Goal: Check status: Check status

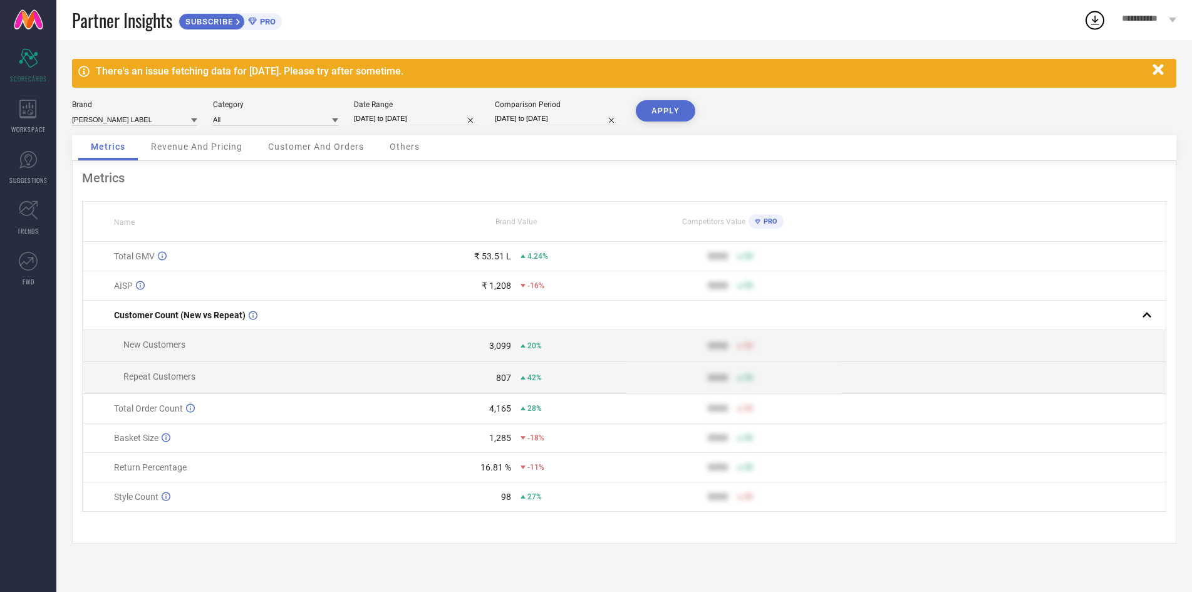
scroll to position [850, 0]
click at [453, 125] on input "[DATE] to [DATE]" at bounding box center [416, 118] width 125 height 13
select select "7"
select select "2025"
select select "8"
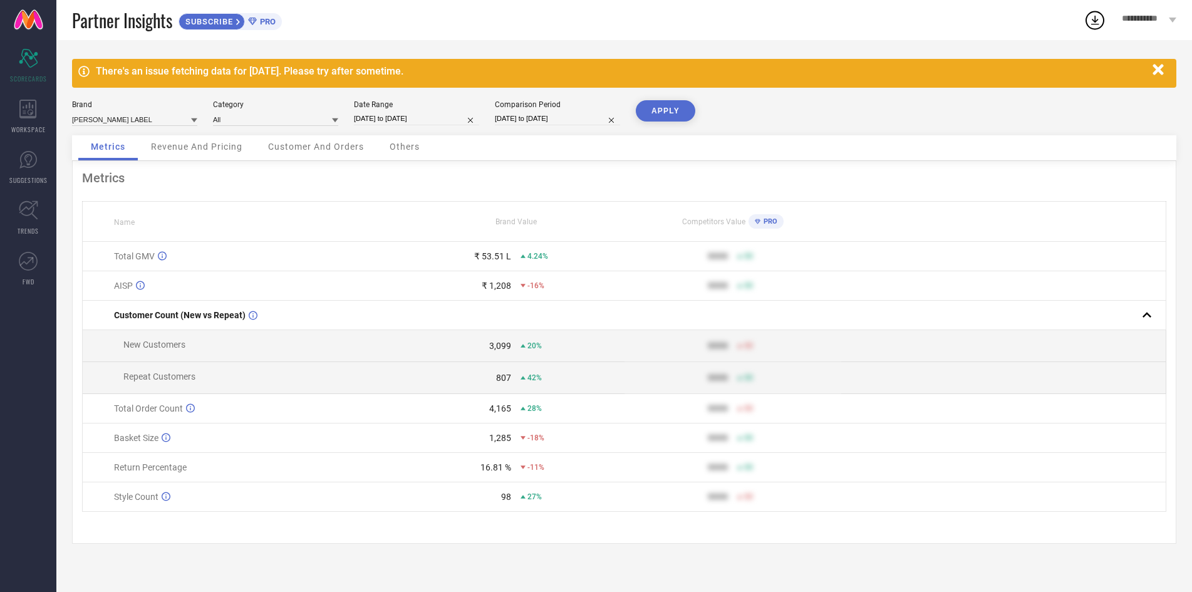
select select "2025"
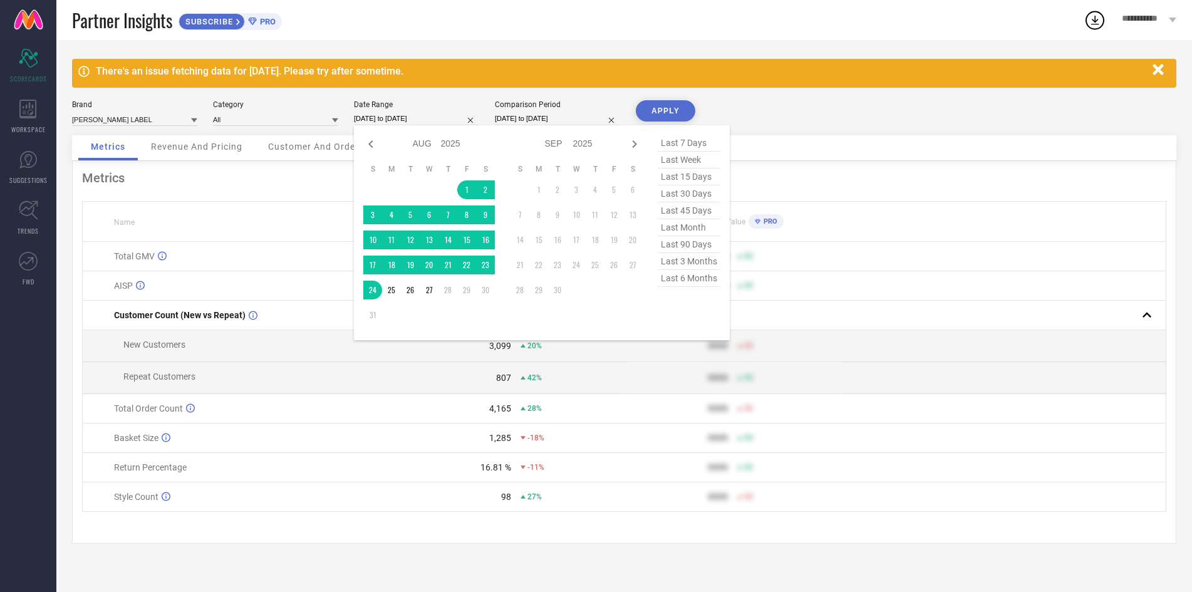
click at [506, 424] on td "4,165 28%" at bounding box center [516, 408] width 217 height 29
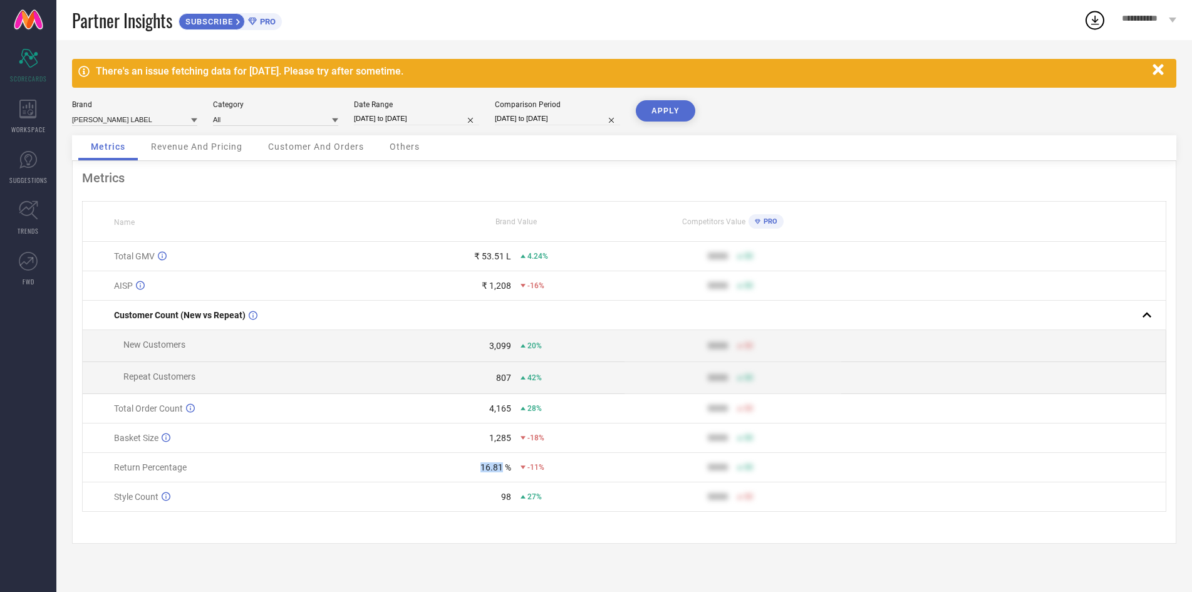
drag, startPoint x: 483, startPoint y: 511, endPoint x: 503, endPoint y: 513, distance: 20.1
type textarea "16.81"
click at [503, 472] on div "16.81 %" at bounding box center [460, 467] width 103 height 10
click at [503, 472] on div "16.81 %" at bounding box center [496, 467] width 31 height 10
click at [439, 125] on input "[DATE] to [DATE]" at bounding box center [416, 118] width 125 height 13
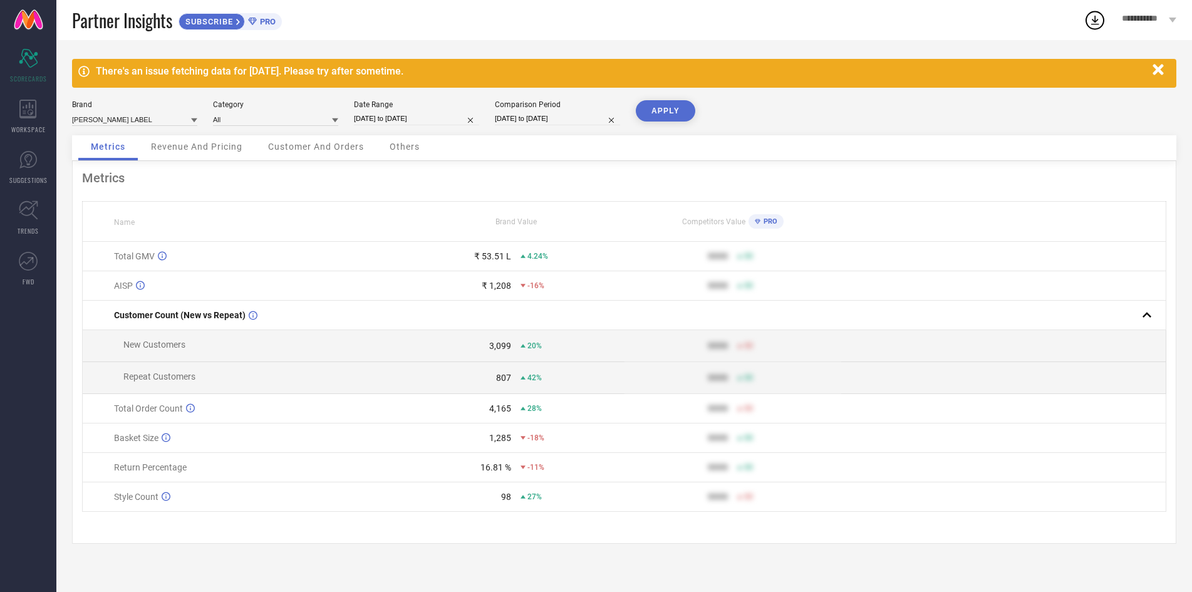
select select "7"
select select "2025"
select select "8"
select select "2025"
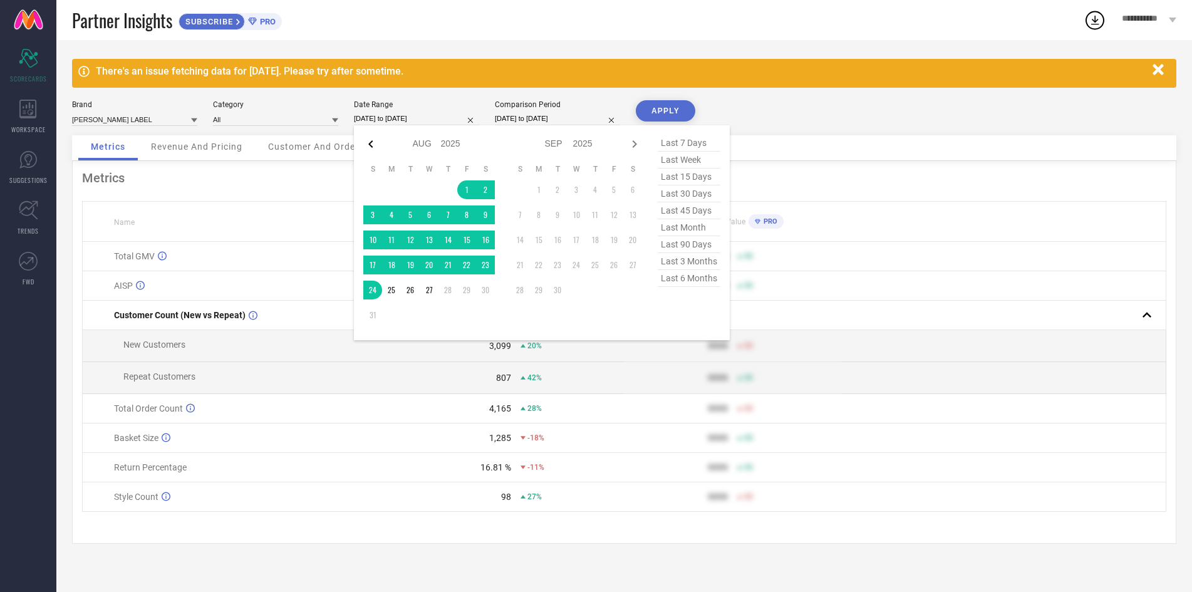
click at [368, 143] on icon at bounding box center [370, 144] width 15 height 15
select select "6"
select select "2025"
select select "7"
select select "2025"
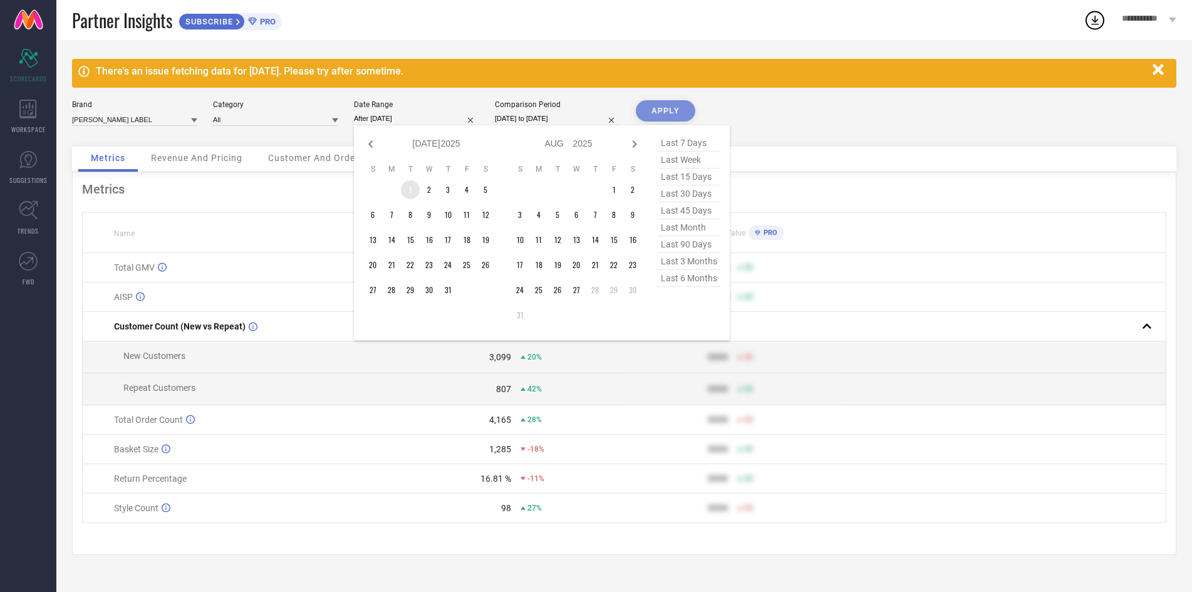
drag, startPoint x: 413, startPoint y: 198, endPoint x: 446, endPoint y: 328, distance: 134.5
click at [412, 199] on td "1" at bounding box center [410, 189] width 19 height 19
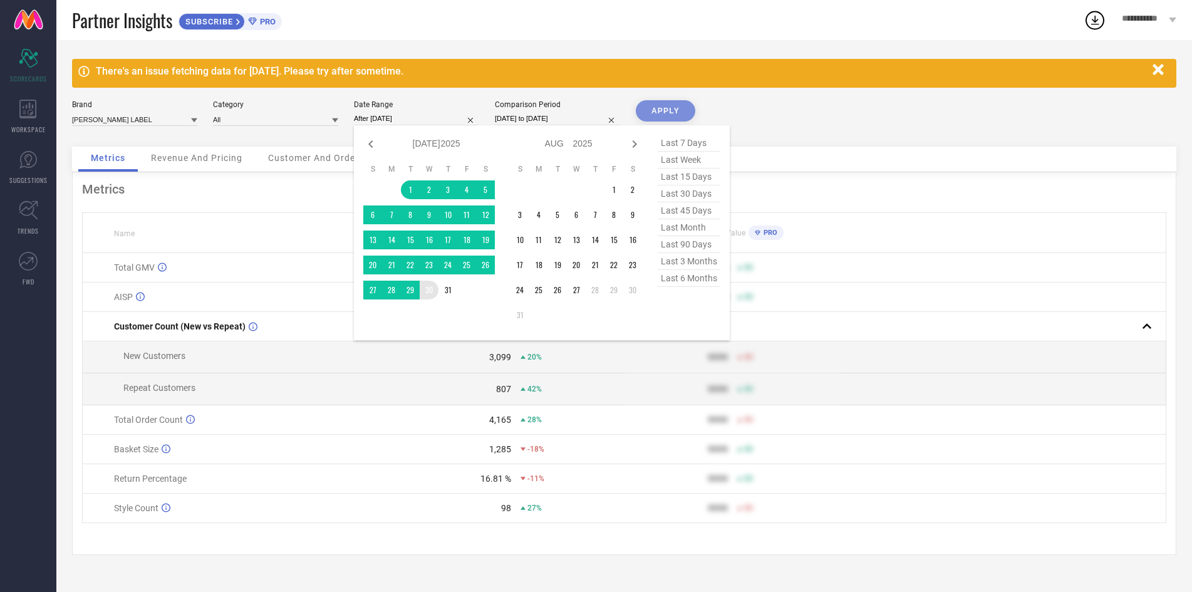
type input "[DATE] to [DATE]"
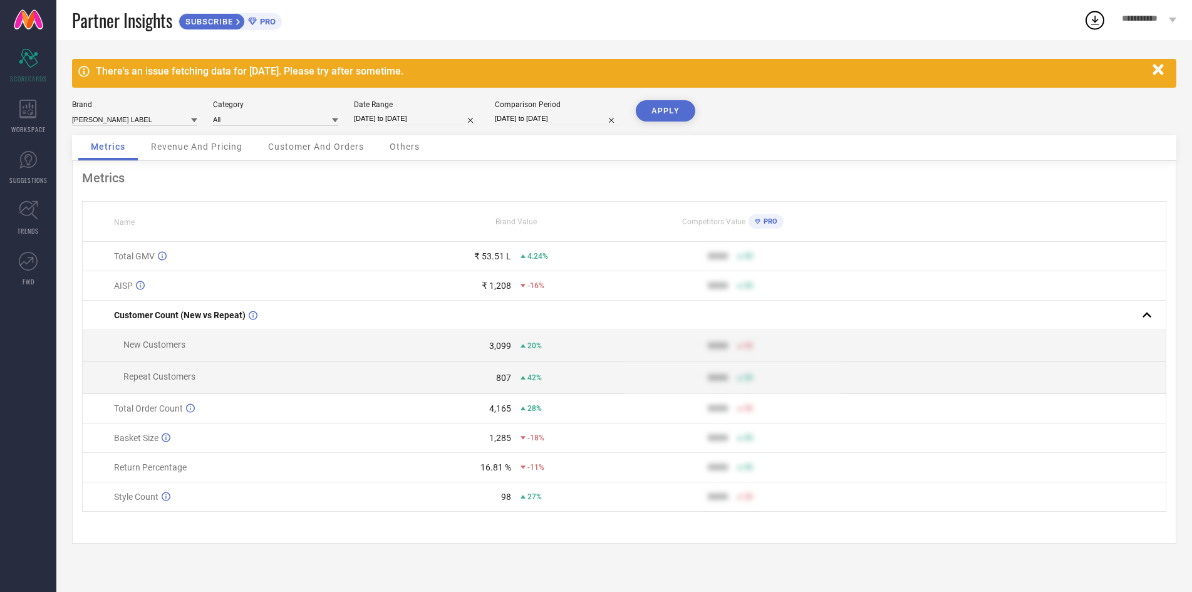
click at [644, 115] on button "APPLY" at bounding box center [666, 110] width 60 height 21
drag, startPoint x: 490, startPoint y: 516, endPoint x: 504, endPoint y: 514, distance: 13.9
click at [504, 482] on td "25.44 % -2%" at bounding box center [516, 467] width 217 height 29
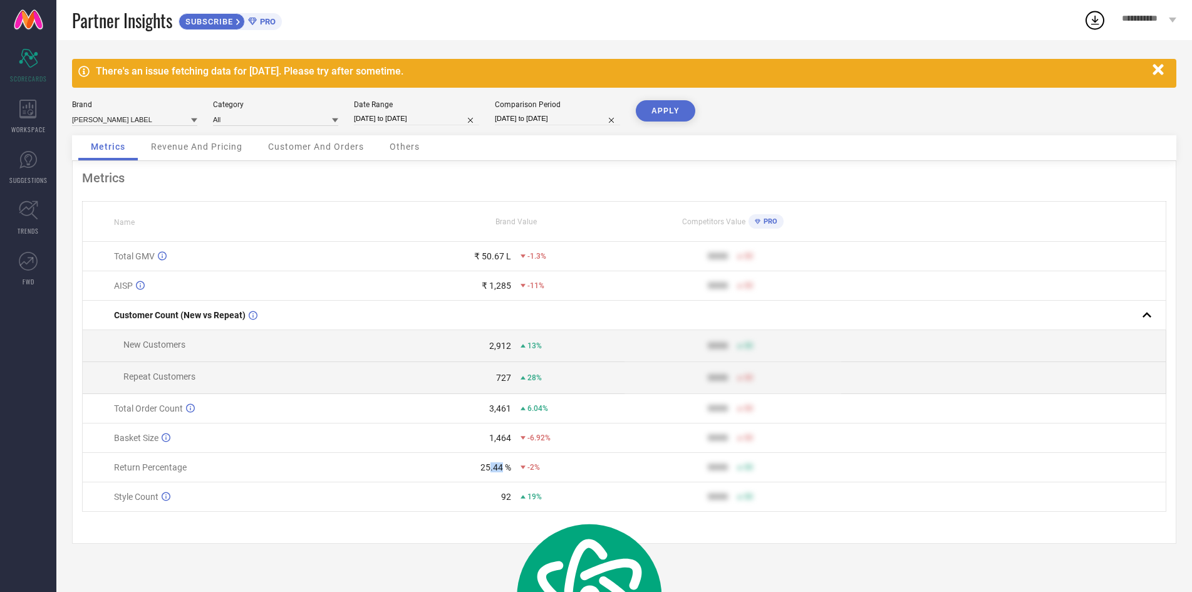
select select "6"
select select "2025"
select select "7"
select select "2025"
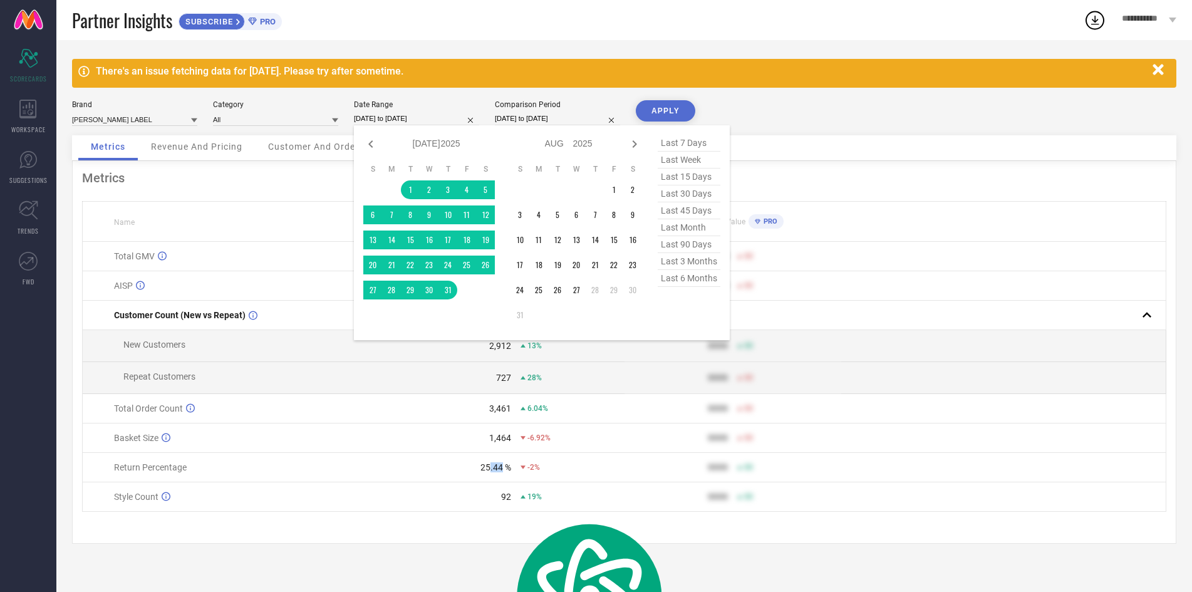
drag, startPoint x: 420, startPoint y: 127, endPoint x: 426, endPoint y: 115, distance: 13.5
click at [420, 125] on input "[DATE] to [DATE]" at bounding box center [416, 118] width 125 height 13
click at [372, 145] on icon at bounding box center [370, 144] width 15 height 15
select select "5"
select select "2025"
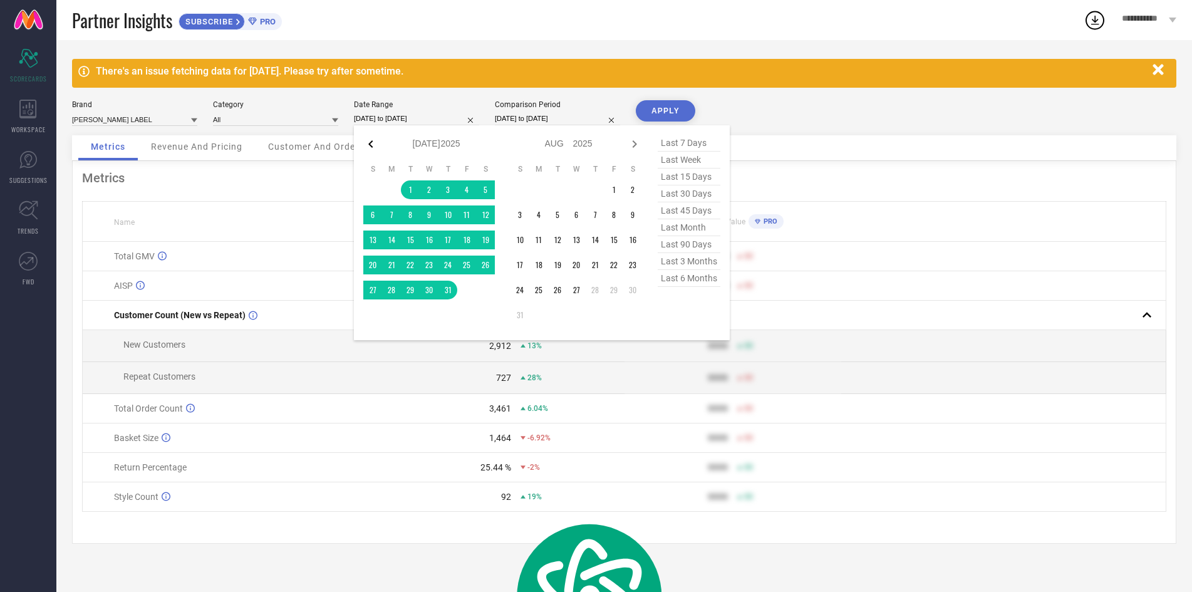
select select "6"
select select "2025"
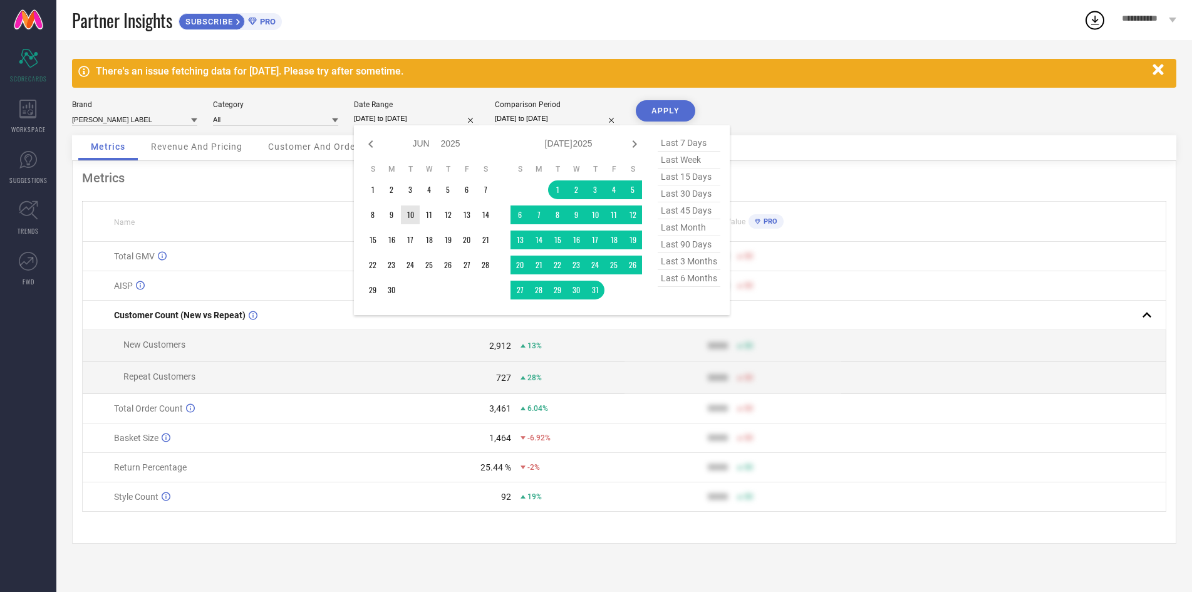
click at [382, 206] on table "S M T W T F S 1 2 3 4 5 6 7 8 9 10 11 12 13 14 15 16 17 18 19 20 21 22 23 24 25…" at bounding box center [429, 232] width 132 height 148
click at [378, 199] on td "1" at bounding box center [372, 189] width 19 height 19
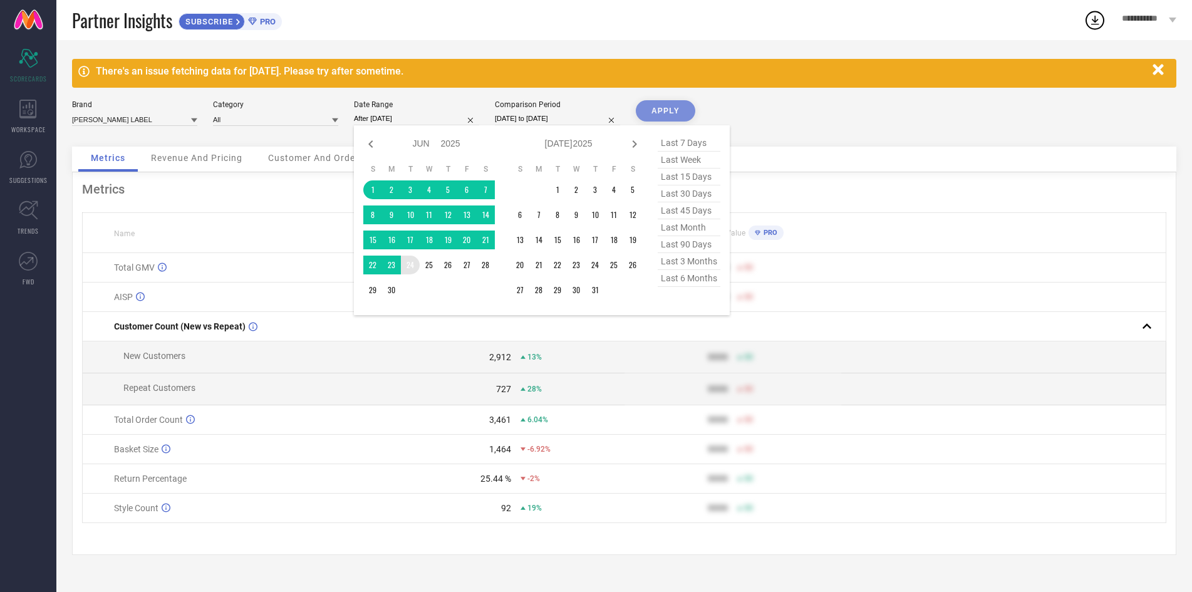
type input "[DATE] to [DATE]"
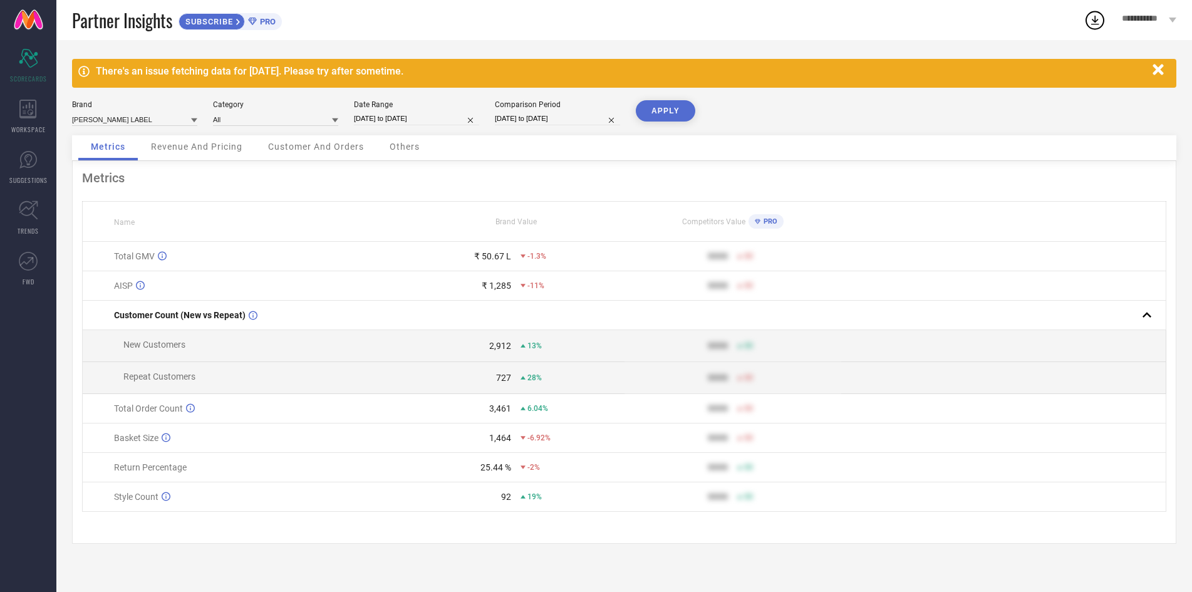
click at [641, 100] on div "There's an issue fetching data for [DATE]. Please try after sometime. Brand [PE…" at bounding box center [624, 316] width 1136 height 552
click at [652, 107] on button "APPLY" at bounding box center [666, 110] width 60 height 21
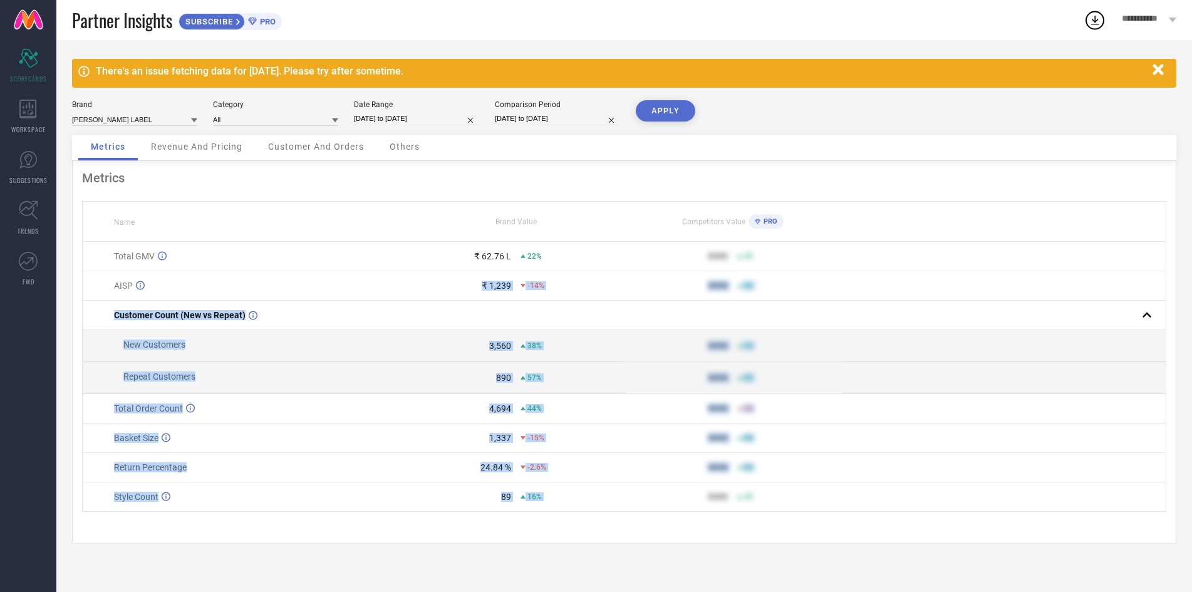
drag, startPoint x: 445, startPoint y: 304, endPoint x: 687, endPoint y: 521, distance: 324.8
click at [703, 512] on tbody "Total GMV ₹ 62.76 L 22% 9999 50 AISP ₹ 1,239 -14% 9999 50 Customer Count (New v…" at bounding box center [625, 377] width 1084 height 270
click at [687, 482] on td "9999 50" at bounding box center [733, 467] width 217 height 29
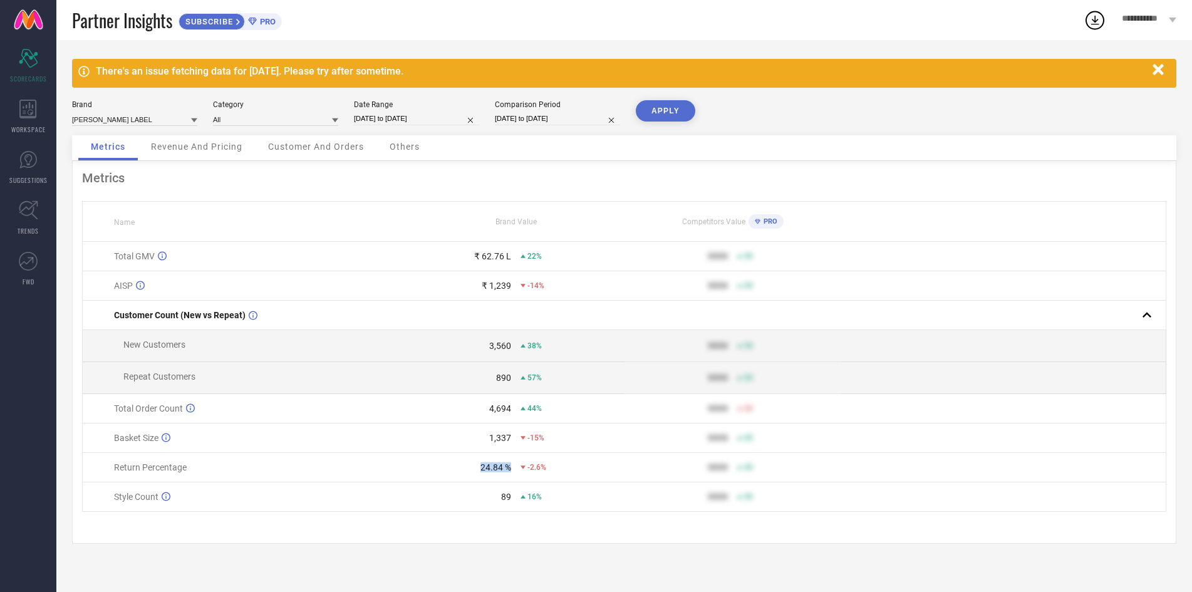
drag, startPoint x: 464, startPoint y: 506, endPoint x: 523, endPoint y: 519, distance: 59.7
click at [523, 482] on td "24.84 % -2.6%" at bounding box center [516, 467] width 217 height 29
click at [405, 115] on input "[DATE] to [DATE]" at bounding box center [416, 118] width 125 height 13
select select "5"
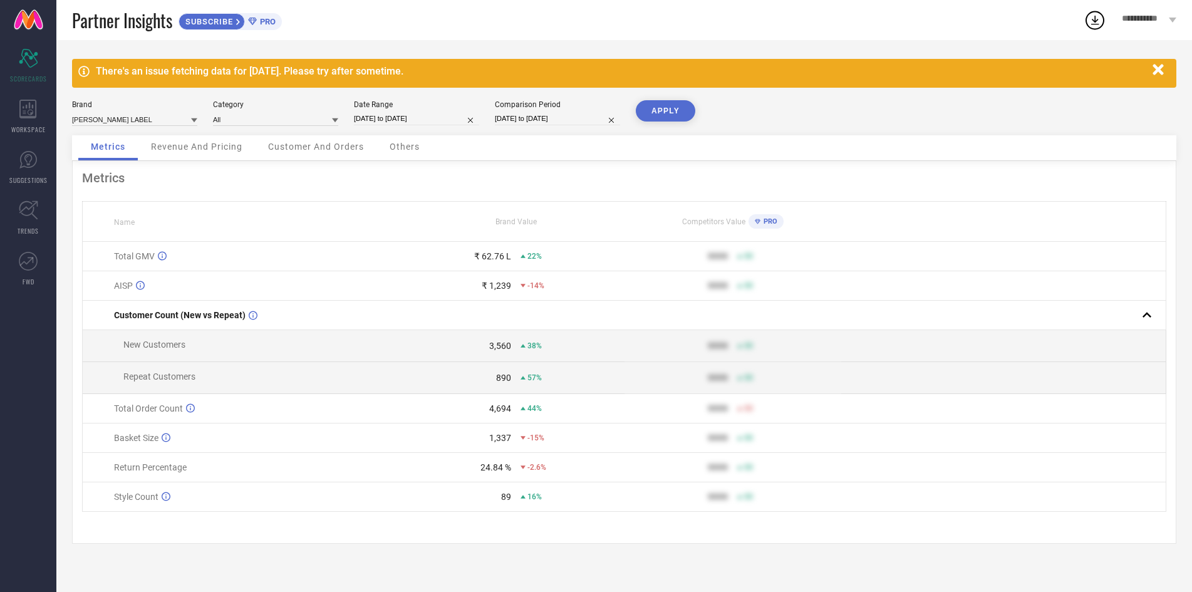
select select "2025"
select select "6"
select select "2025"
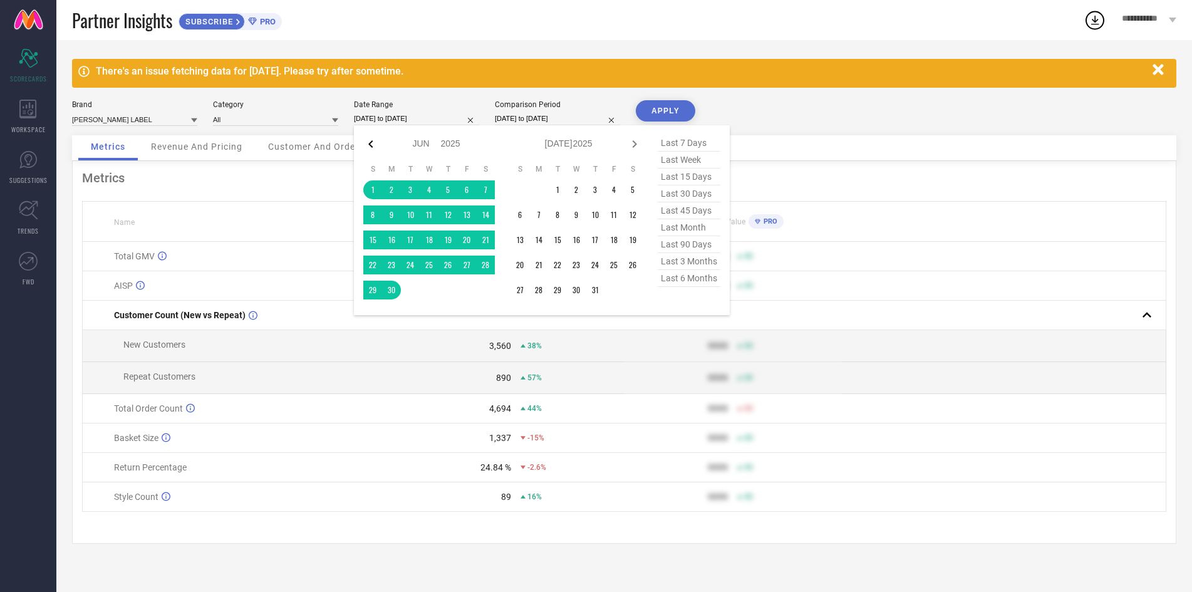
click at [368, 140] on icon at bounding box center [370, 144] width 15 height 15
select select "4"
select select "2025"
select select "5"
select select "2025"
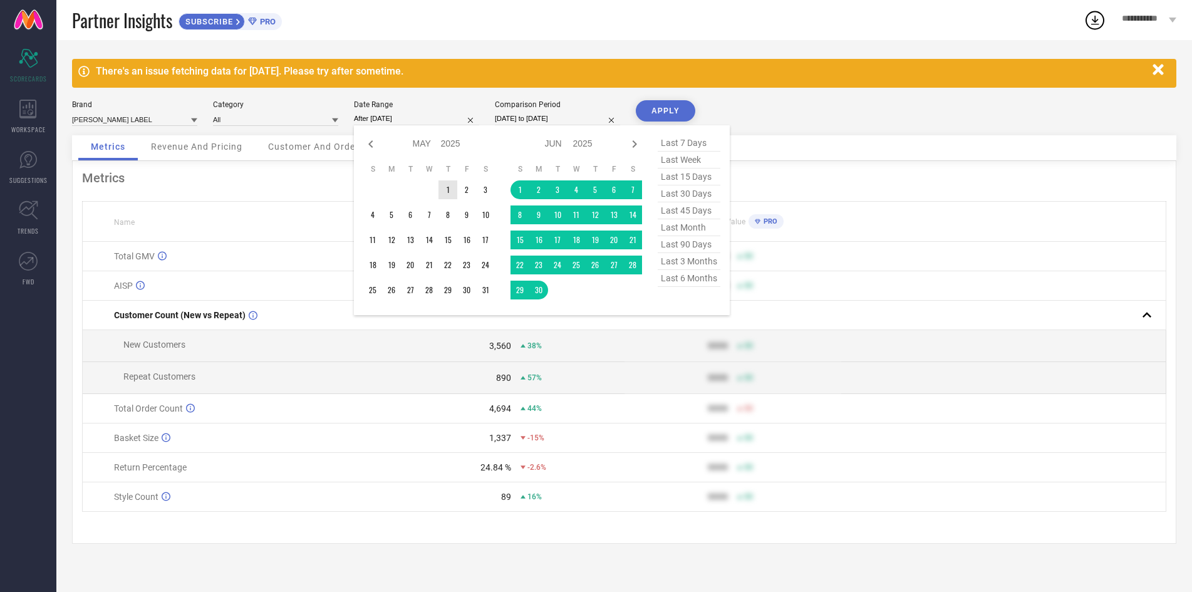
click at [443, 194] on td "1" at bounding box center [448, 189] width 19 height 19
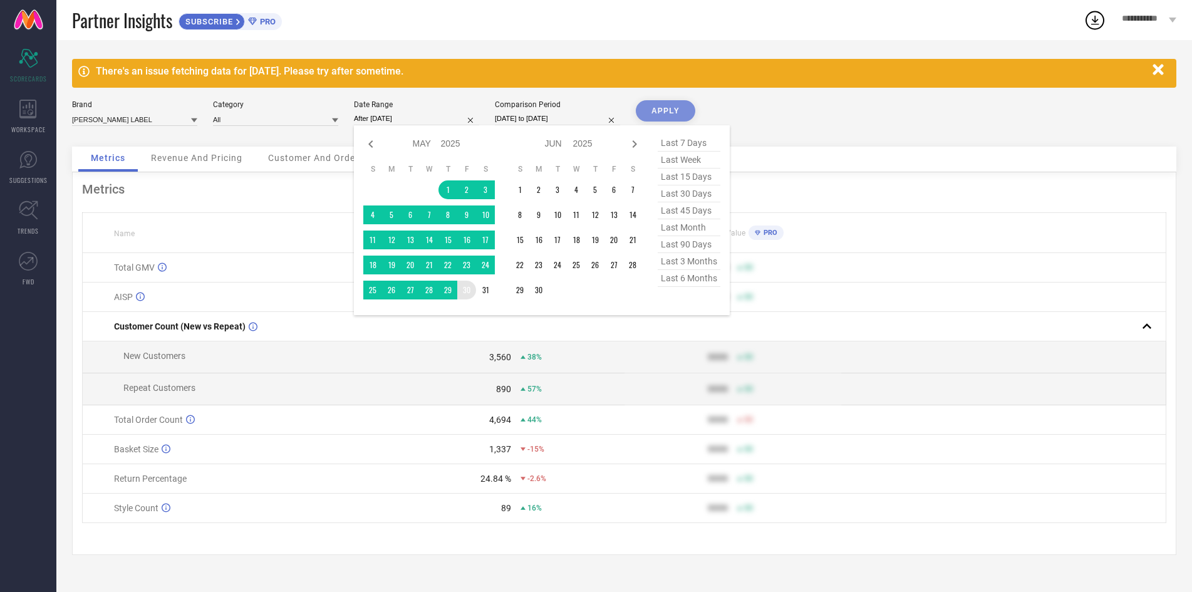
type input "[DATE] to [DATE]"
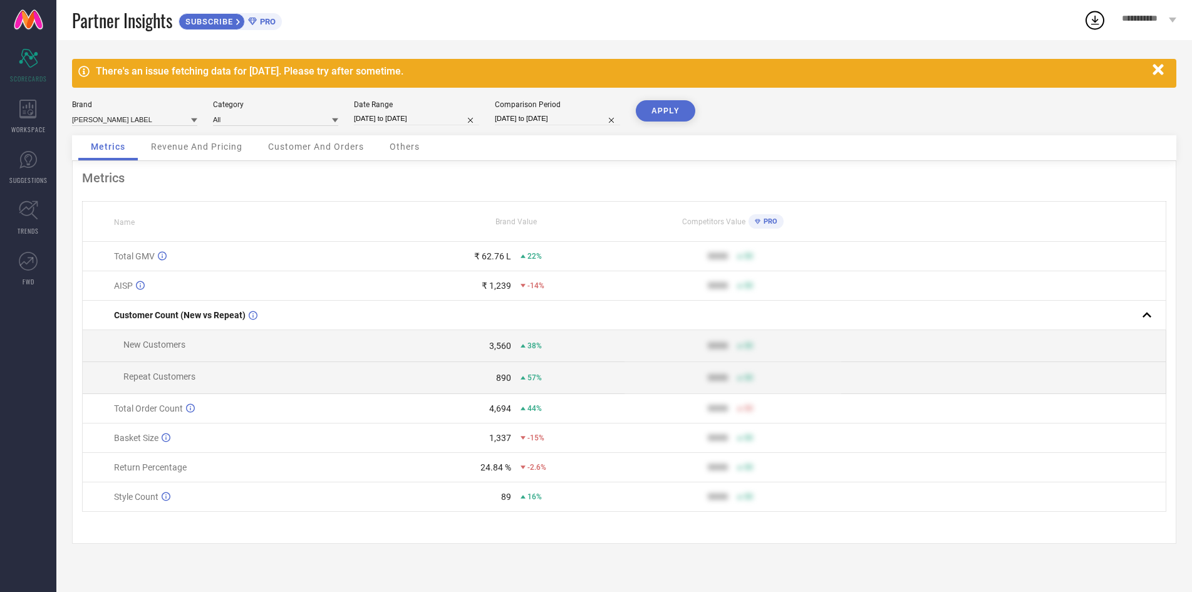
click at [628, 107] on div "Brand [PERSON_NAME] LABEL Category All Date Range [DATE] to [DATE] Comparison P…" at bounding box center [624, 117] width 1105 height 35
click at [655, 123] on div "APPLY" at bounding box center [666, 117] width 60 height 35
click at [659, 114] on button "APPLY" at bounding box center [666, 110] width 60 height 21
drag, startPoint x: 447, startPoint y: 494, endPoint x: 505, endPoint y: 506, distance: 59.4
click at [505, 482] on td "25.79 % -1.65%" at bounding box center [516, 467] width 217 height 29
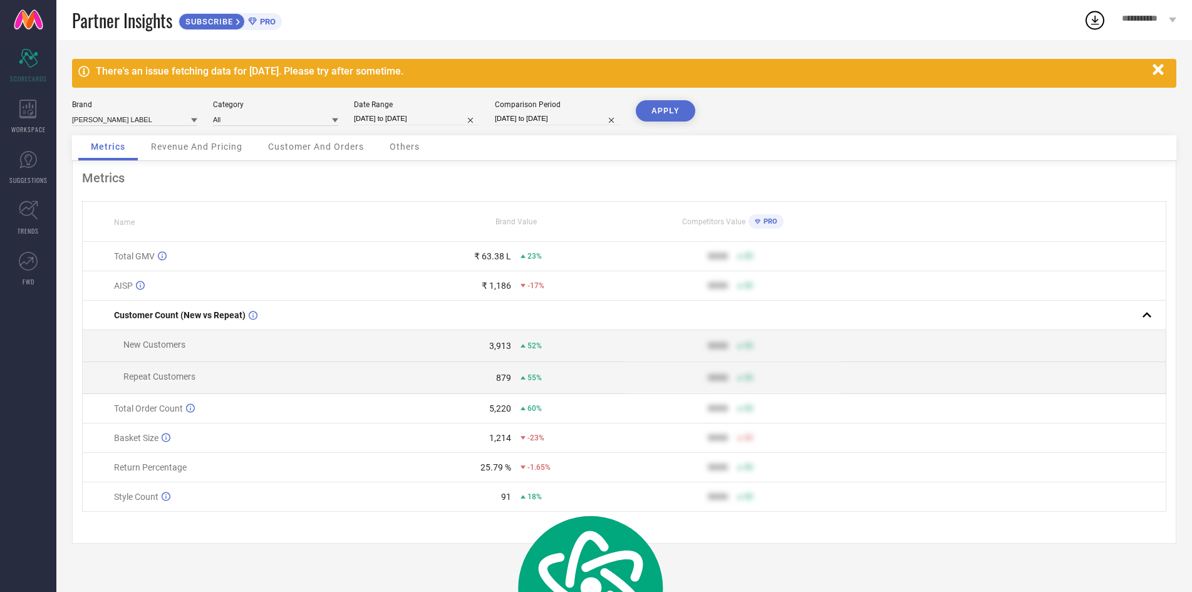
click at [509, 453] on td "1,214 -23%" at bounding box center [516, 438] width 217 height 29
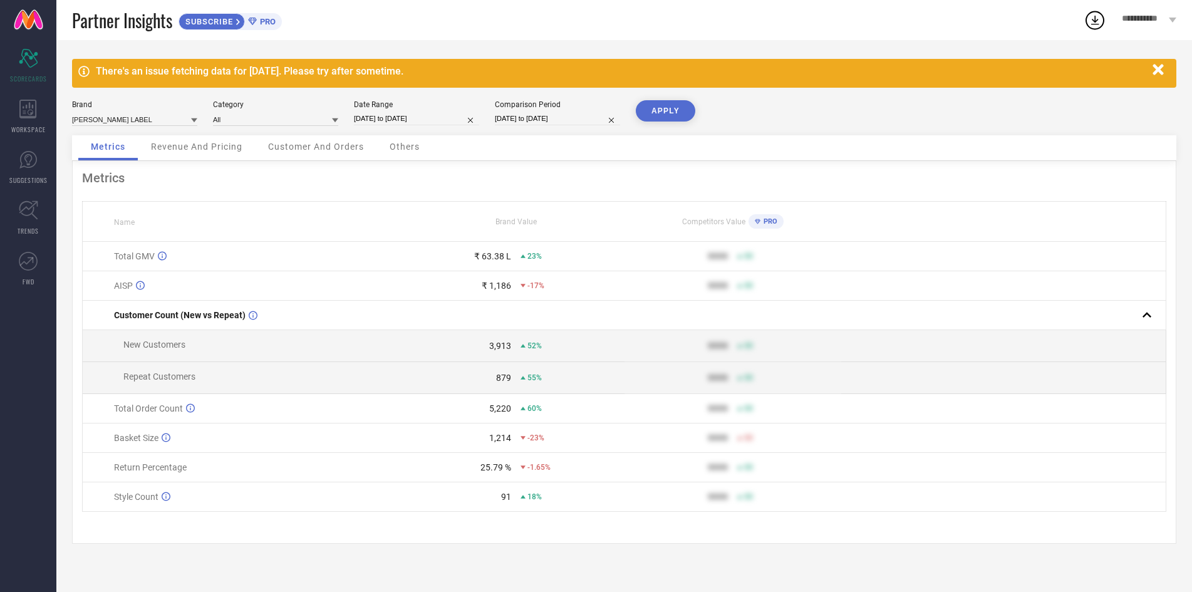
click at [425, 120] on input "[DATE] to [DATE]" at bounding box center [416, 118] width 125 height 13
select select "4"
select select "2025"
select select "5"
select select "2025"
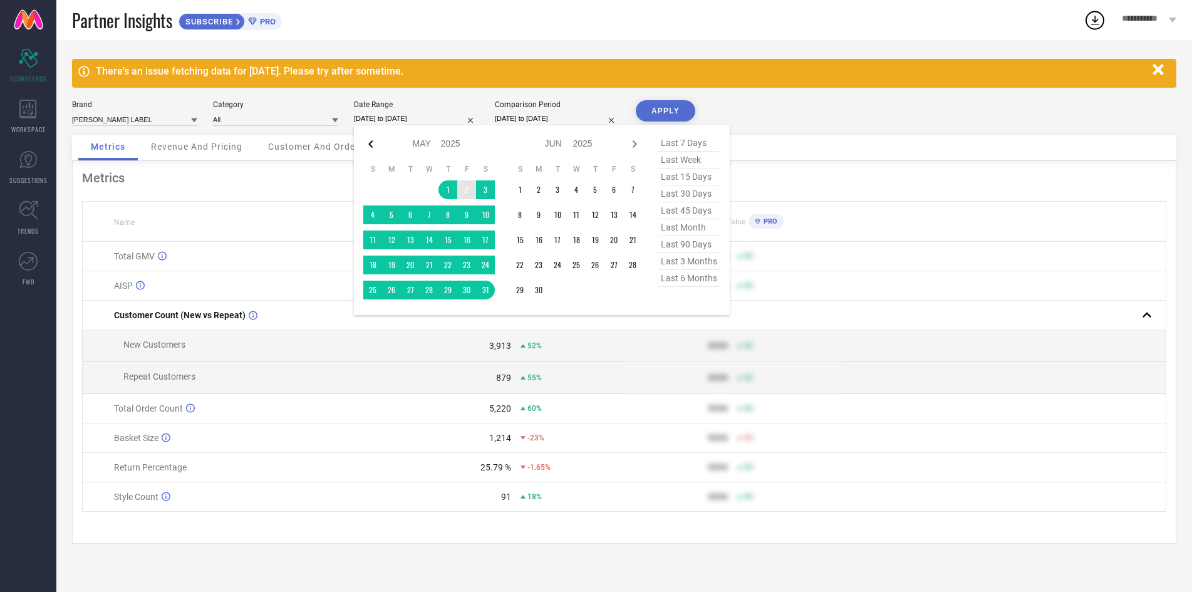
click at [373, 152] on icon at bounding box center [370, 144] width 15 height 15
select select "3"
select select "2025"
select select "4"
select select "2025"
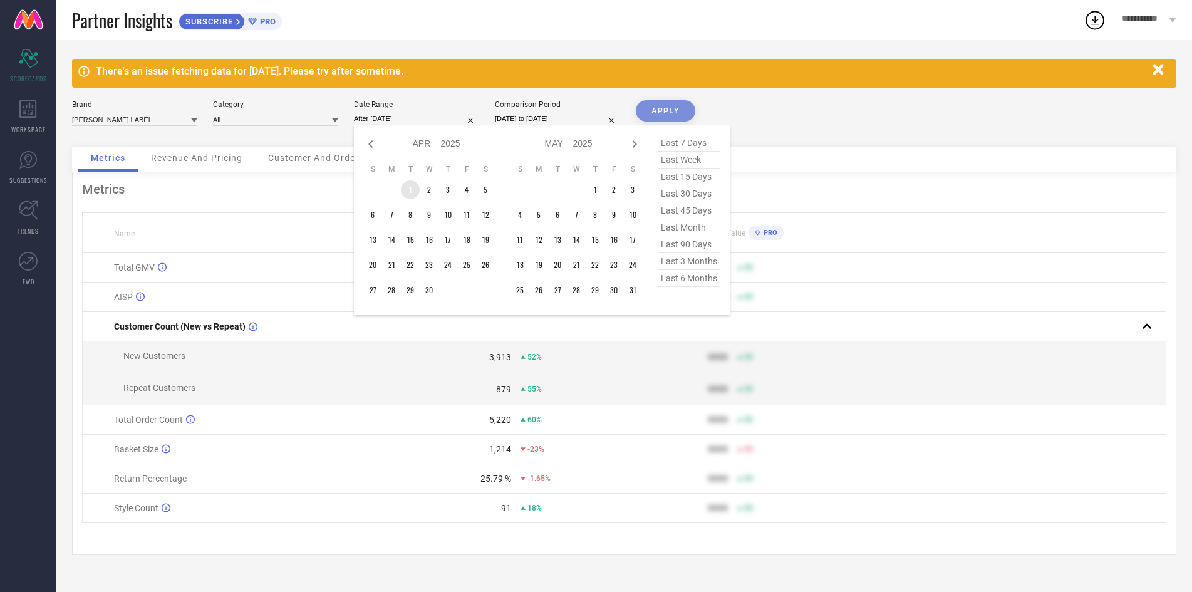
click at [407, 197] on td "1" at bounding box center [410, 189] width 19 height 19
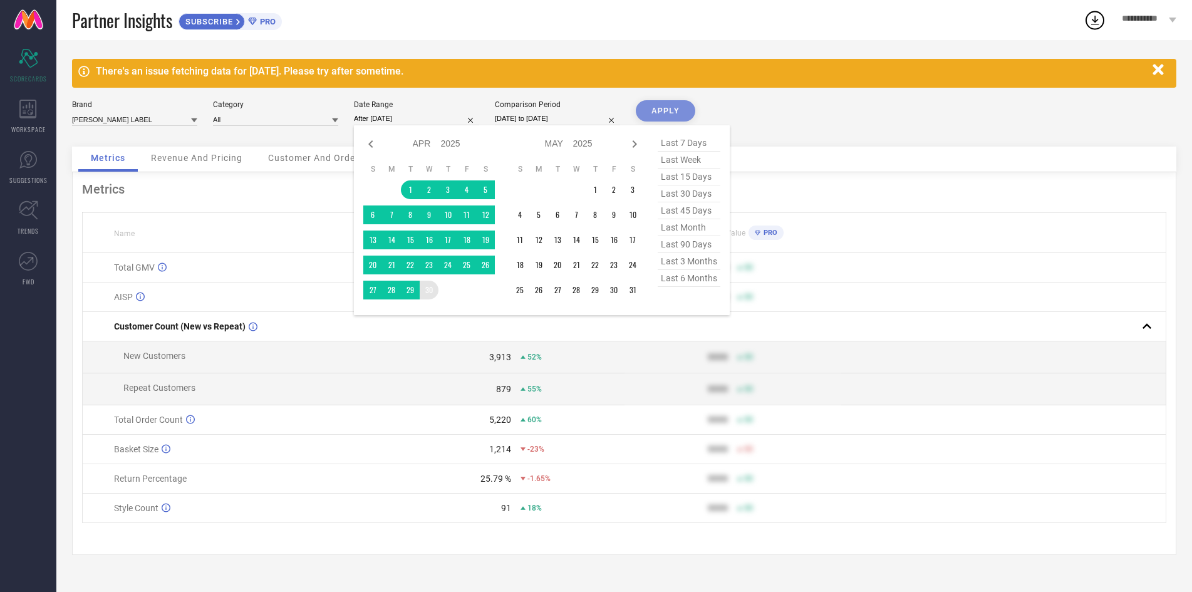
type input "[DATE] to [DATE]"
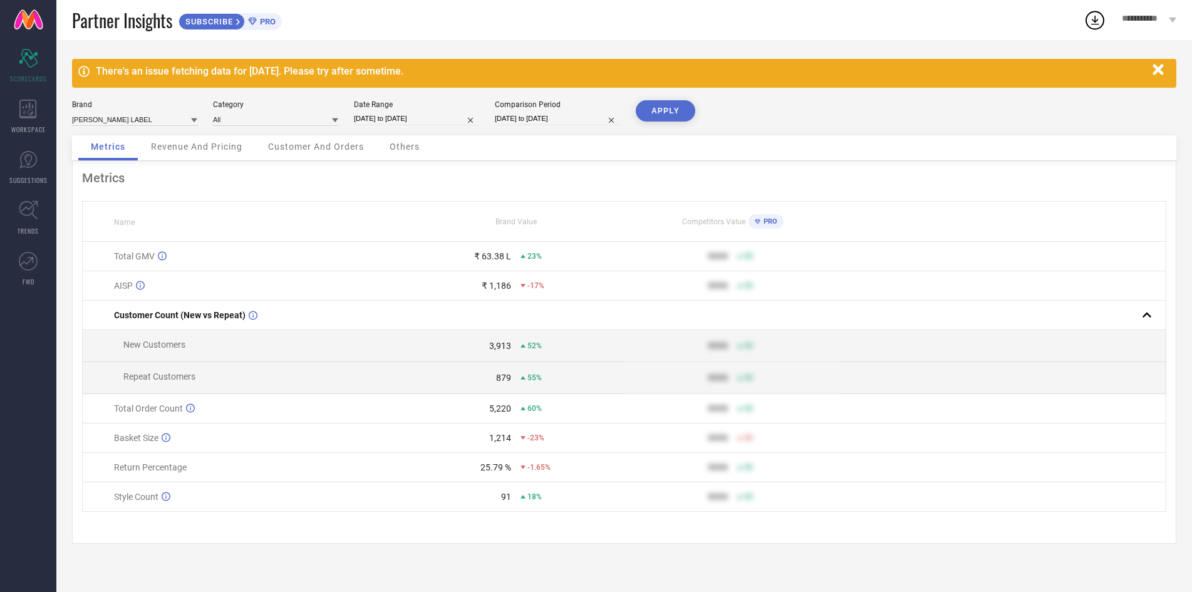
click at [672, 108] on button "APPLY" at bounding box center [666, 110] width 60 height 21
click at [513, 482] on td "27.09 % -0.35%" at bounding box center [516, 467] width 217 height 29
click at [515, 472] on div "27.09 % -0.35%" at bounding box center [517, 467] width 216 height 10
click at [391, 130] on div "Brand [PERSON_NAME] LABEL Category All Date Range [DATE] to [DATE] Comparison P…" at bounding box center [624, 117] width 1105 height 35
select select "3"
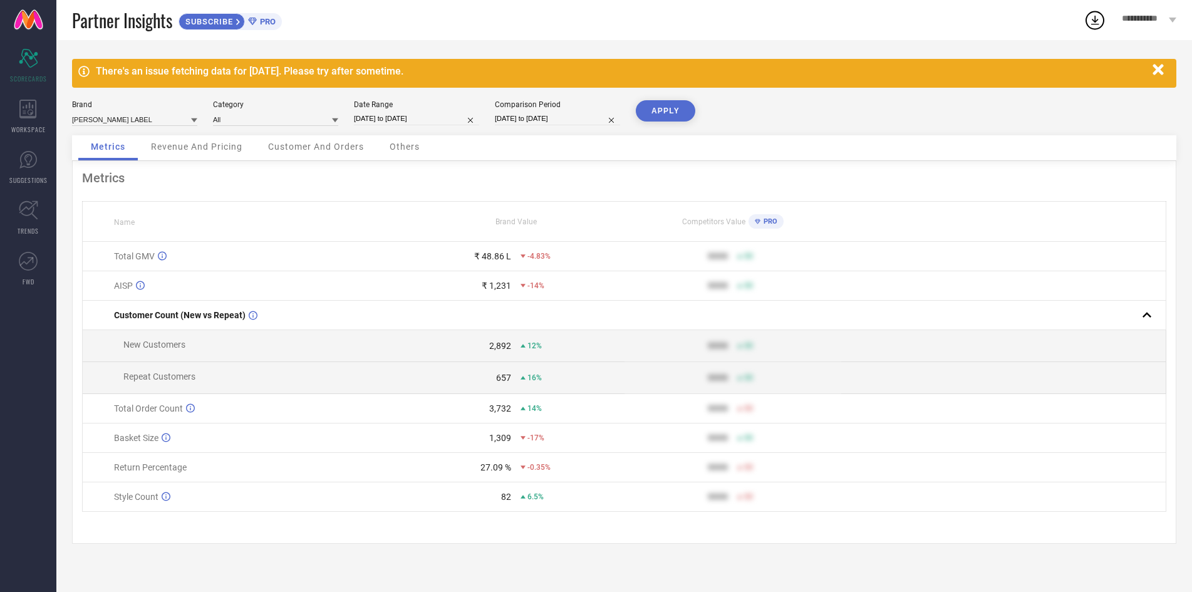
select select "2025"
select select "4"
select select "2025"
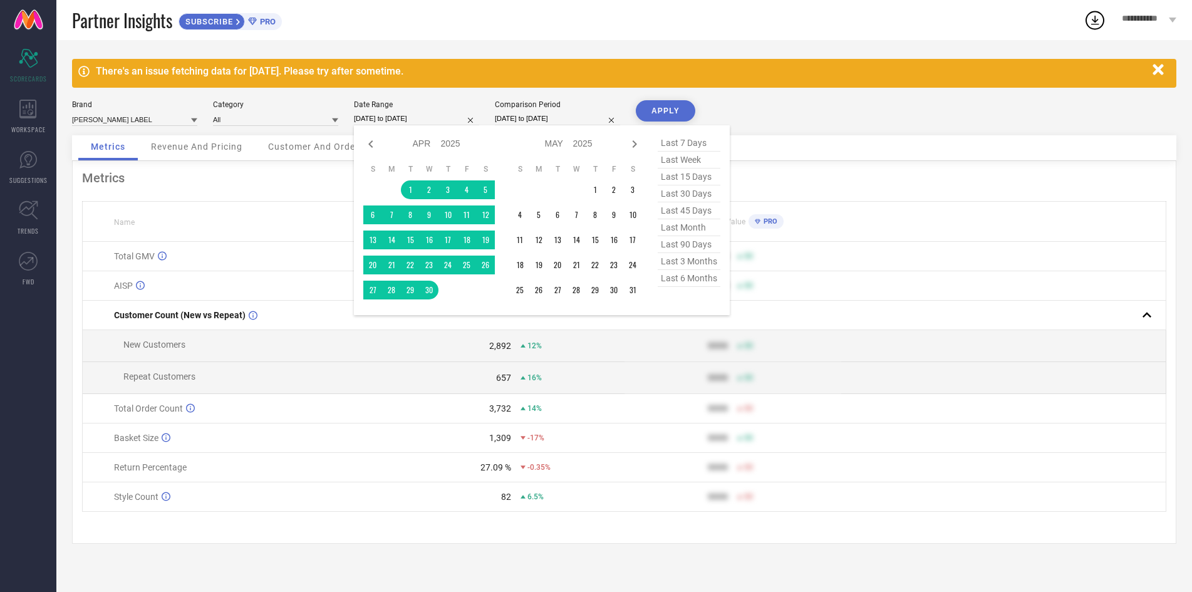
click at [393, 125] on input "[DATE] to [DATE]" at bounding box center [416, 118] width 125 height 13
click at [369, 146] on icon at bounding box center [370, 144] width 4 height 8
select select "2"
select select "2025"
select select "3"
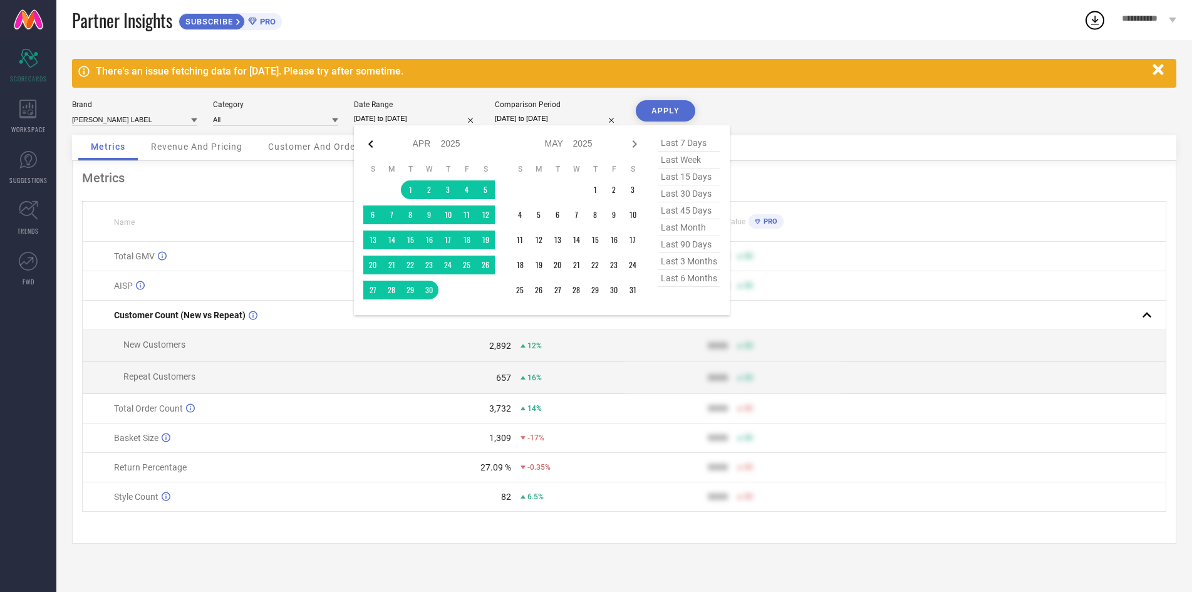
select select "2025"
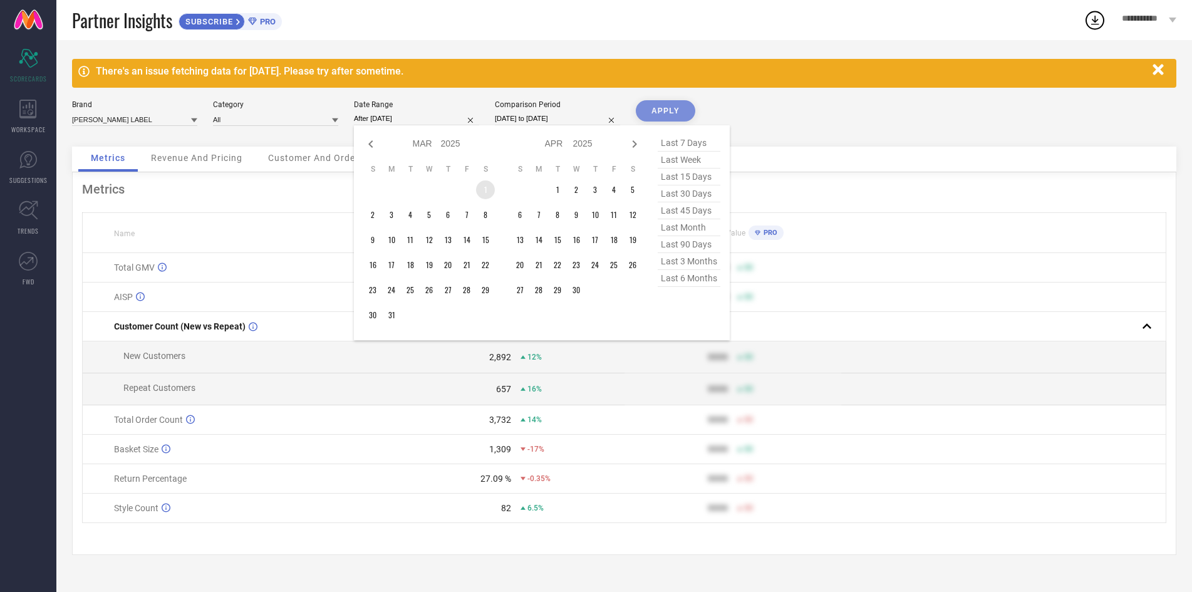
drag, startPoint x: 484, startPoint y: 194, endPoint x: 373, endPoint y: 305, distance: 156.8
click at [484, 195] on td "1" at bounding box center [485, 189] width 19 height 19
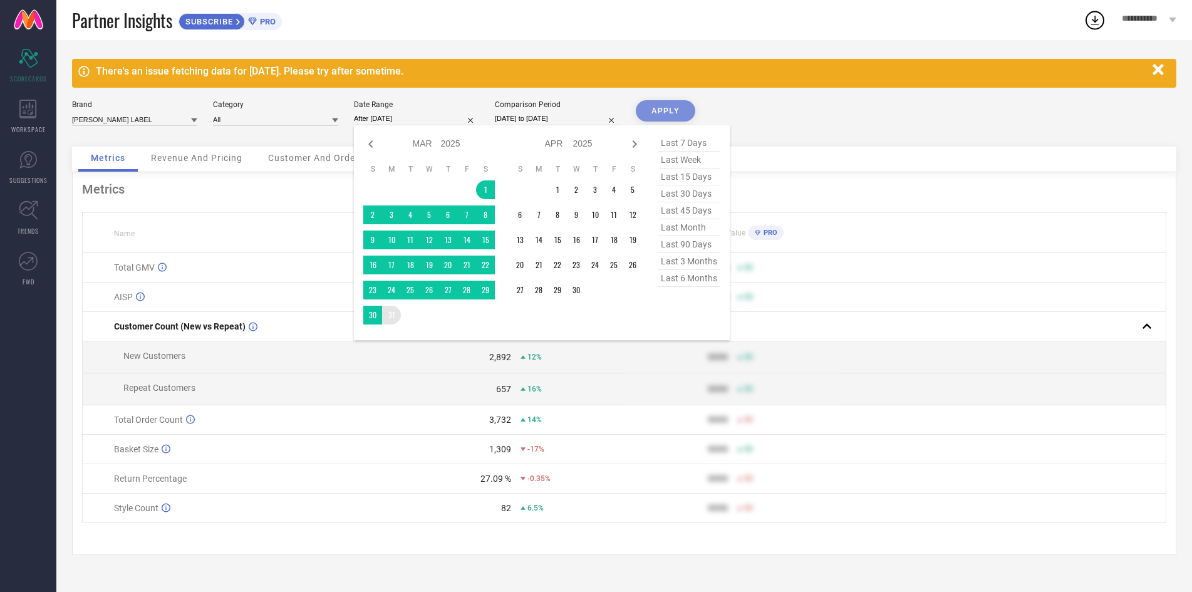
type input "[DATE] to [DATE]"
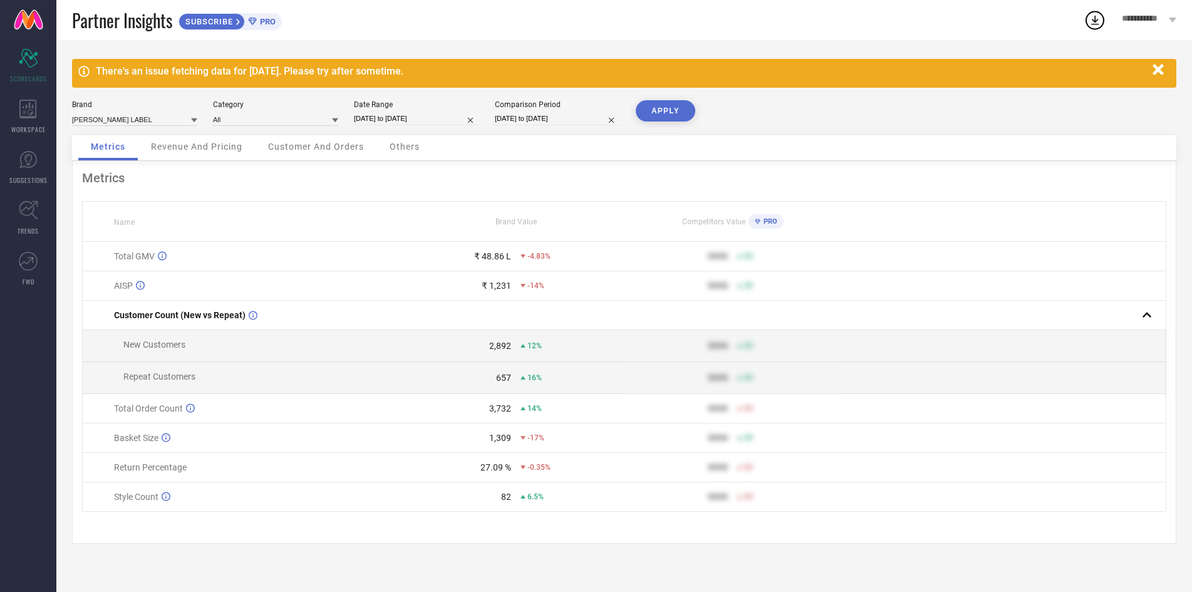
click at [657, 106] on button "APPLY" at bounding box center [666, 110] width 60 height 21
click at [1166, 71] on icon "button" at bounding box center [1159, 70] width 16 height 16
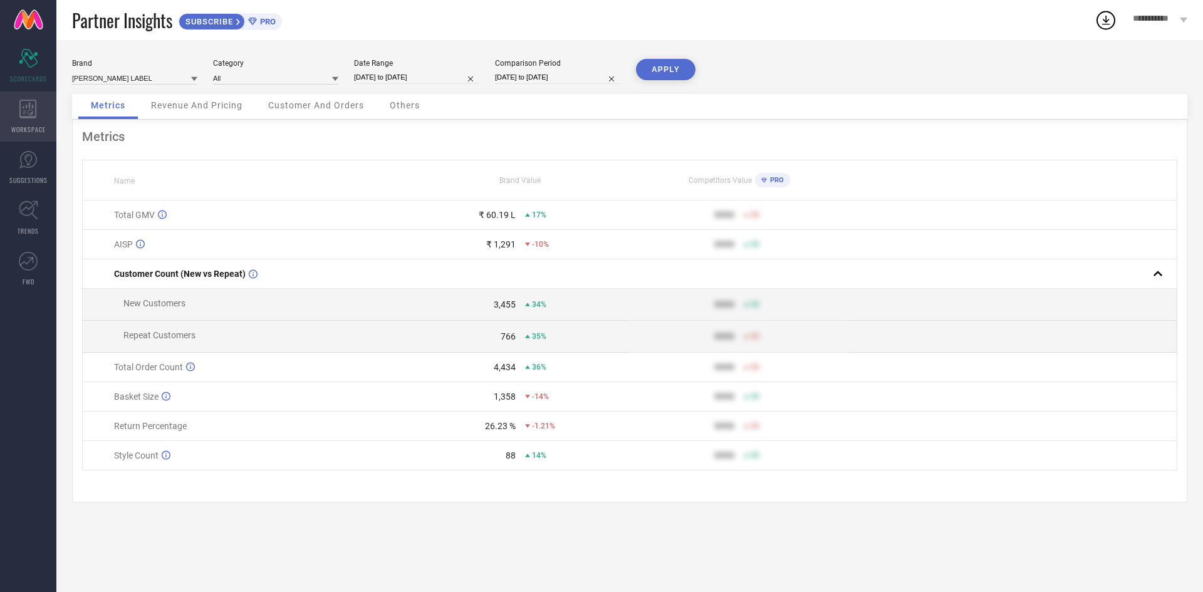
click at [6, 102] on div "WORKSPACE" at bounding box center [28, 116] width 56 height 50
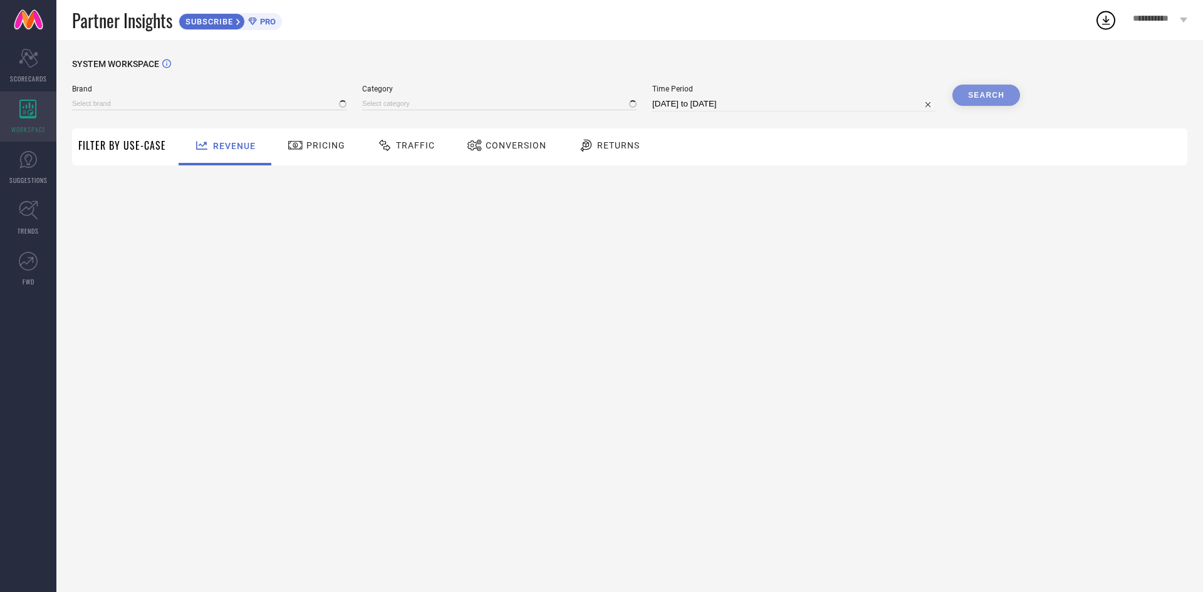
type input "[PERSON_NAME] LABEL"
type input "All"
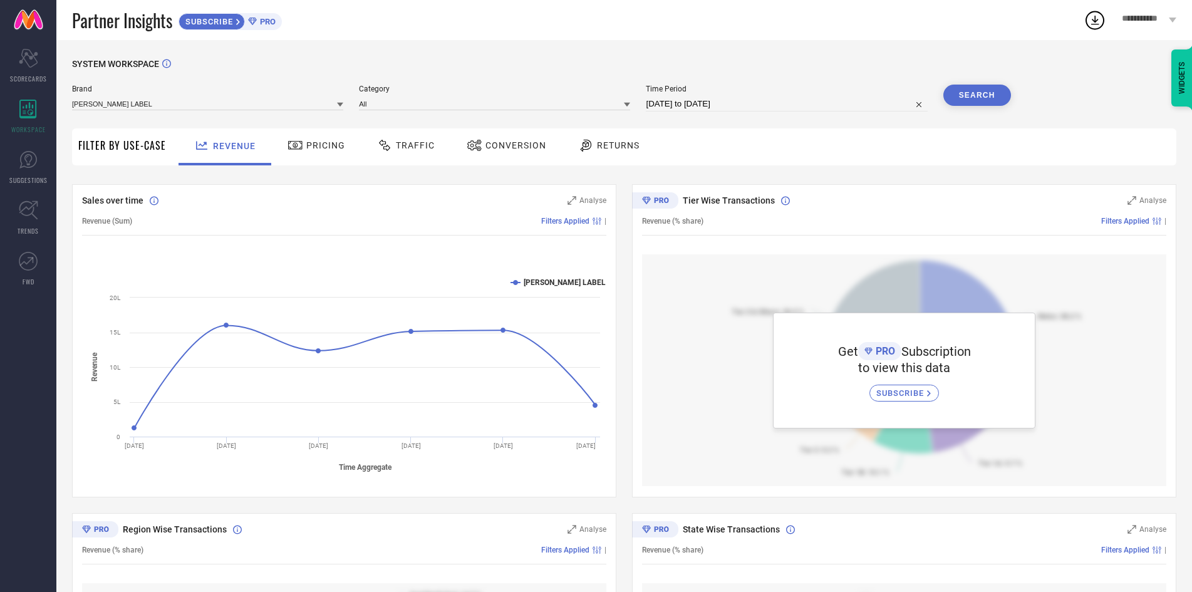
click at [625, 164] on div "Returns" at bounding box center [609, 146] width 93 height 37
